Goal: Navigation & Orientation: Find specific page/section

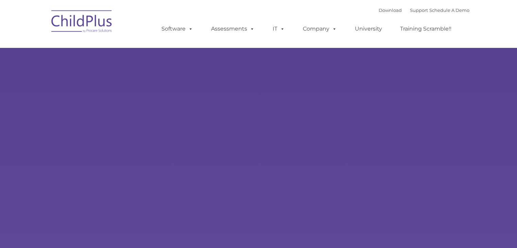
select select "MEDIUM"
type input ""
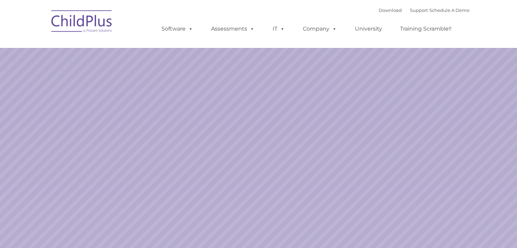
select select "MEDIUM"
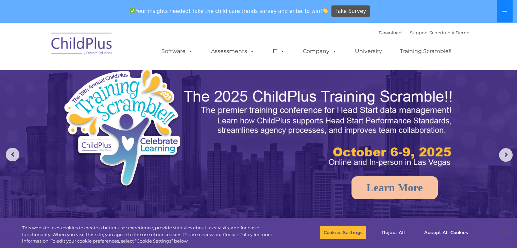
click at [502, 12] on icon at bounding box center [504, 10] width 5 height 5
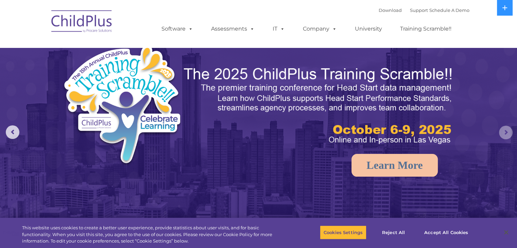
click at [500, 128] on rs-arrow at bounding box center [506, 133] width 14 height 14
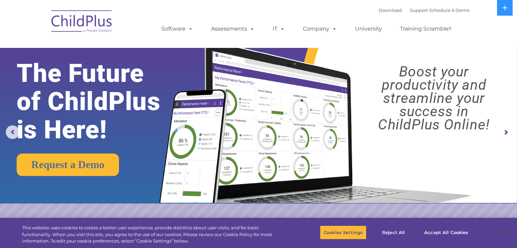
click at [500, 128] on rs-arrow at bounding box center [506, 133] width 14 height 14
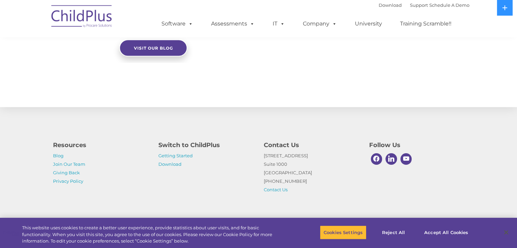
scroll to position [760, 0]
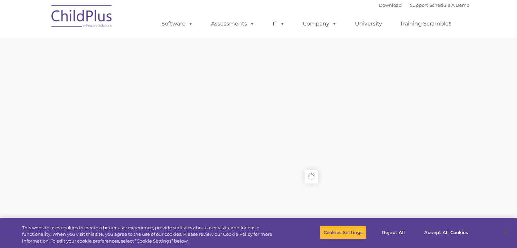
type input ""
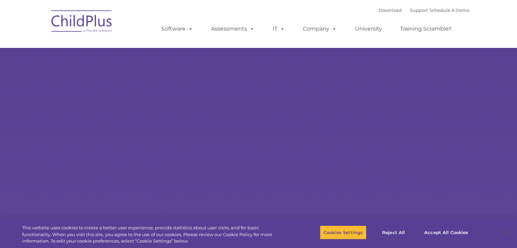
select select "MEDIUM"
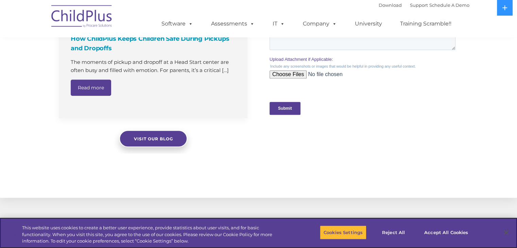
scroll to position [760, 0]
